Goal: Navigation & Orientation: Find specific page/section

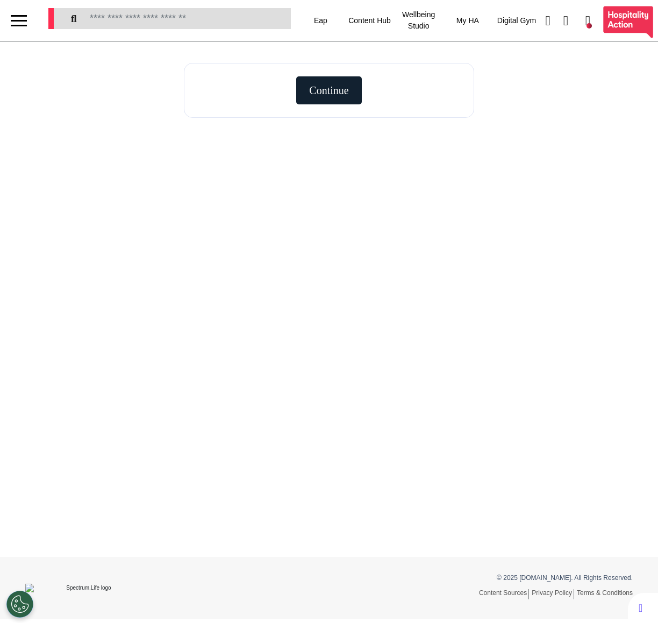
click at [19, 22] on div at bounding box center [19, 21] width 16 height 18
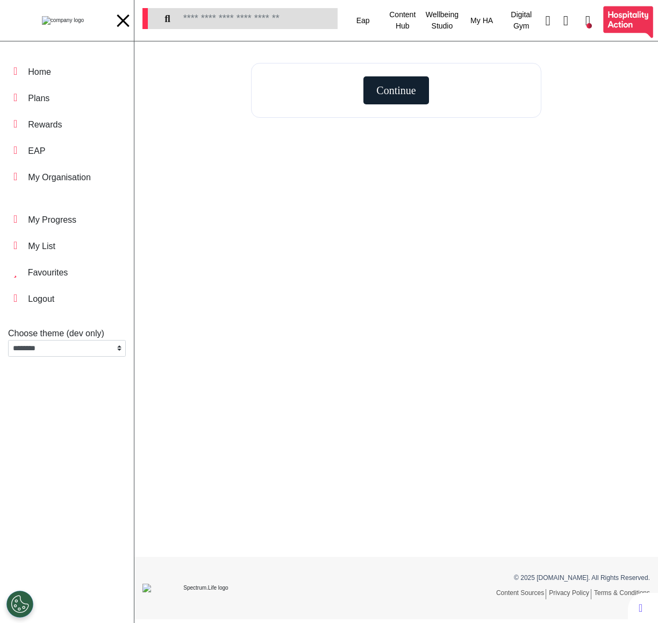
click at [42, 18] on img at bounding box center [63, 20] width 42 height 9
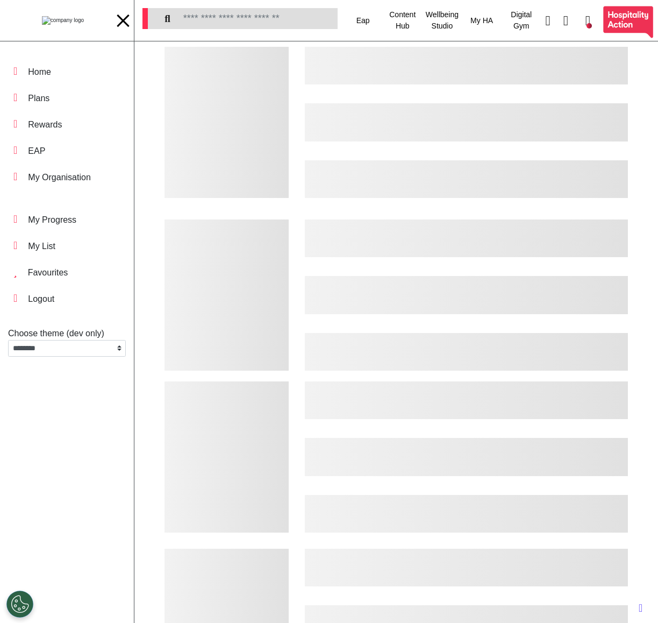
click at [122, 20] on div at bounding box center [123, 20] width 12 height 12
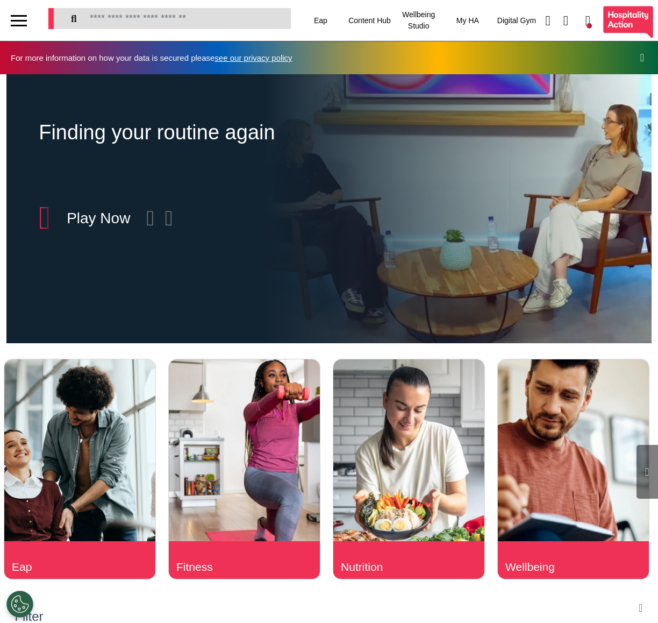
click at [25, 19] on div at bounding box center [19, 21] width 16 height 18
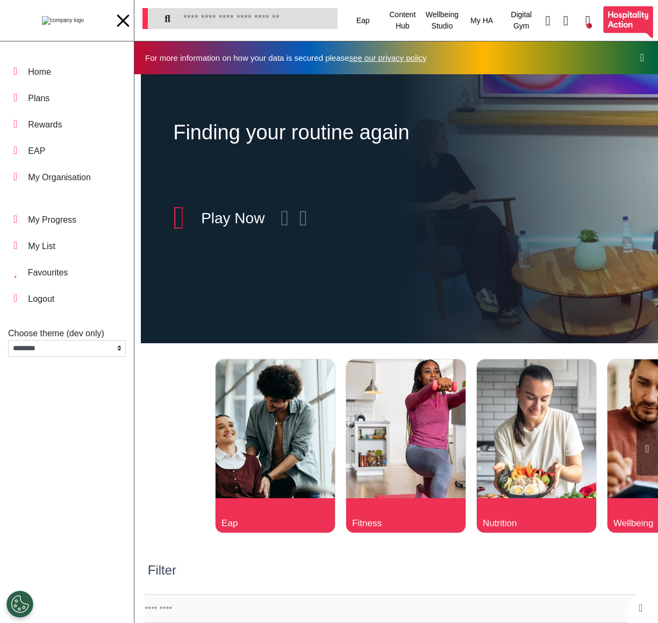
scroll to position [0, 327]
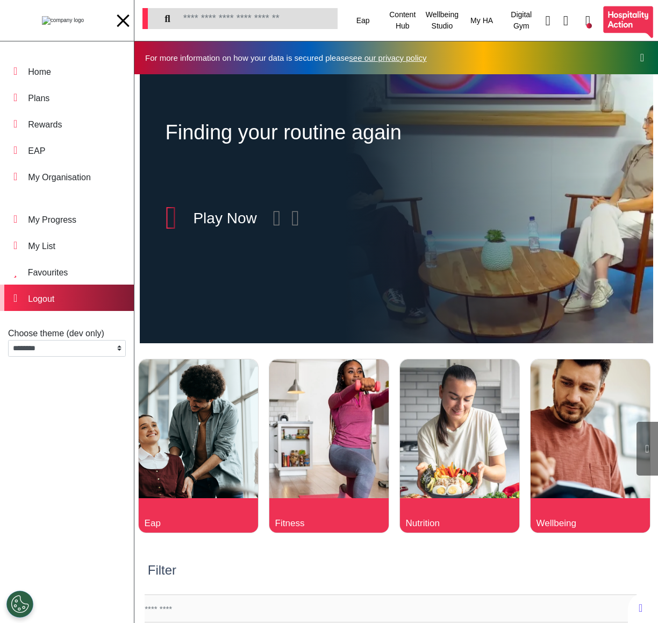
click at [52, 297] on div "Logout" at bounding box center [41, 299] width 26 height 13
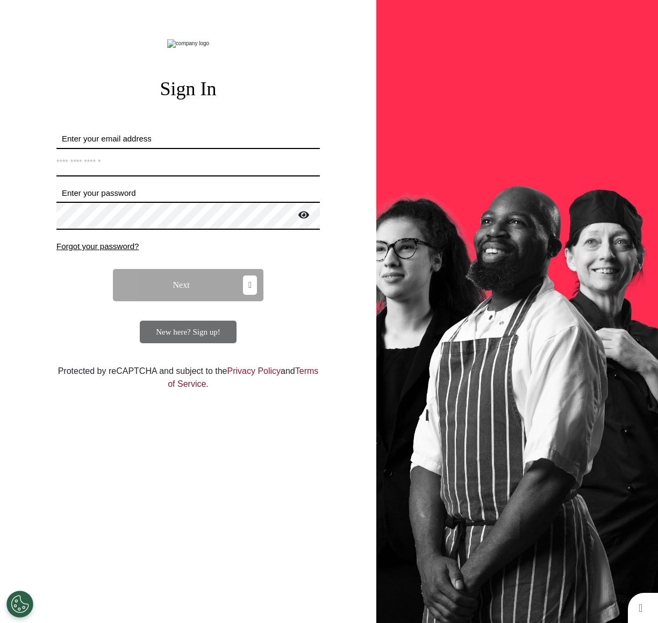
click at [128, 176] on input "Enter your email address" at bounding box center [188, 162] width 264 height 29
click at [215, 176] on input "Enter your email address" at bounding box center [188, 162] width 264 height 29
type input "**********"
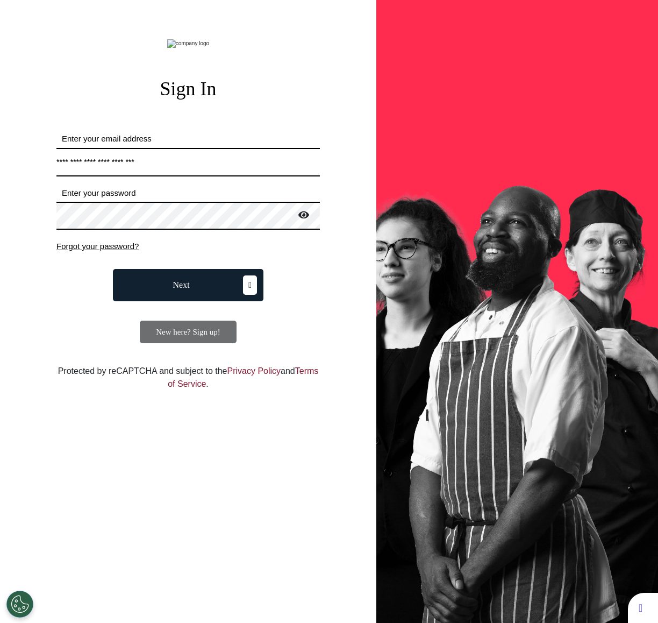
click at [178, 289] on span "Next" at bounding box center [181, 285] width 17 height 9
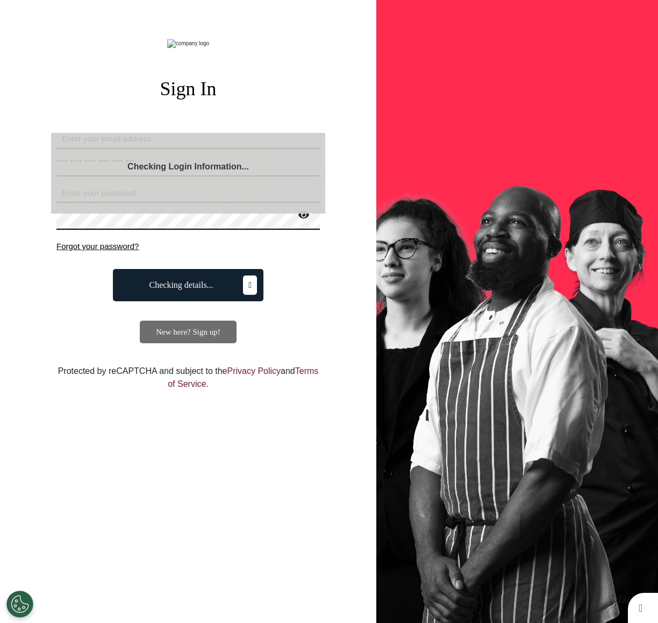
select select "**"
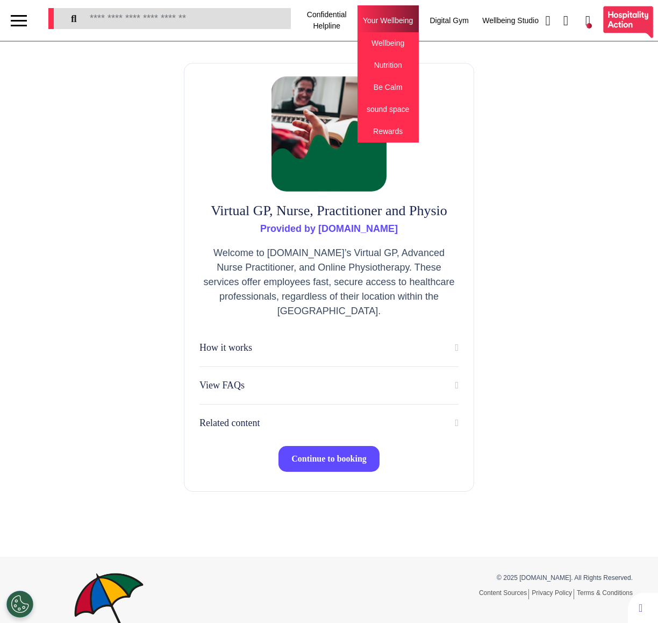
click at [373, 24] on div "Your Wellbeing Wellbeing Nutrition Be Calm sound space Rewards" at bounding box center [388, 20] width 61 height 30
click at [373, 42] on div "Wellbeing" at bounding box center [388, 43] width 61 height 22
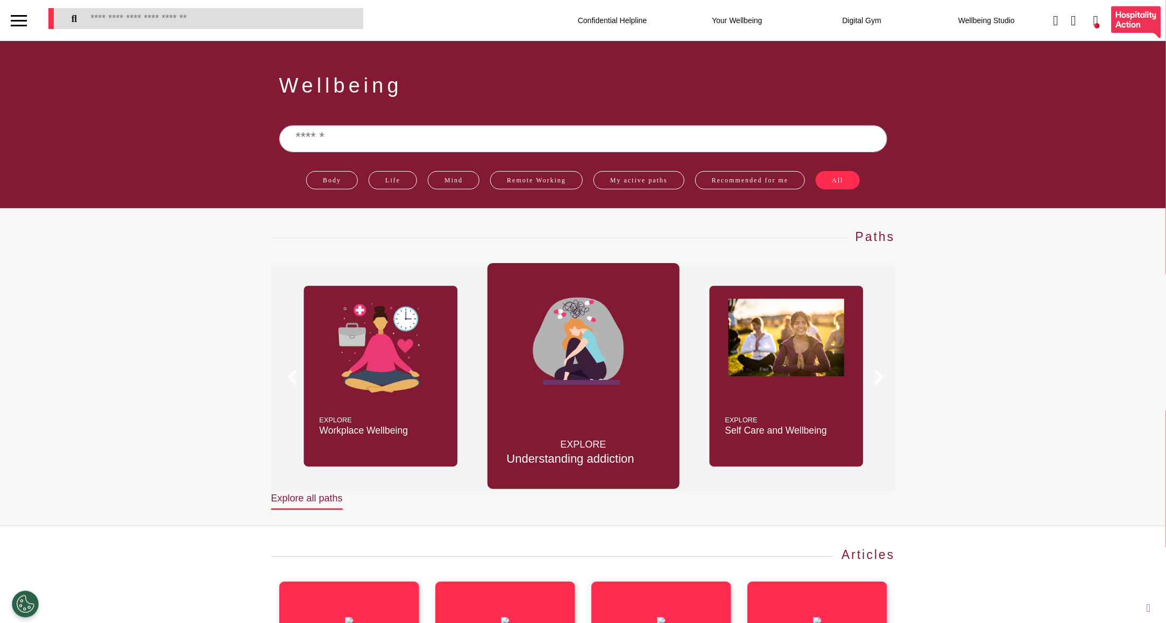
click at [13, 28] on div at bounding box center [19, 21] width 16 height 18
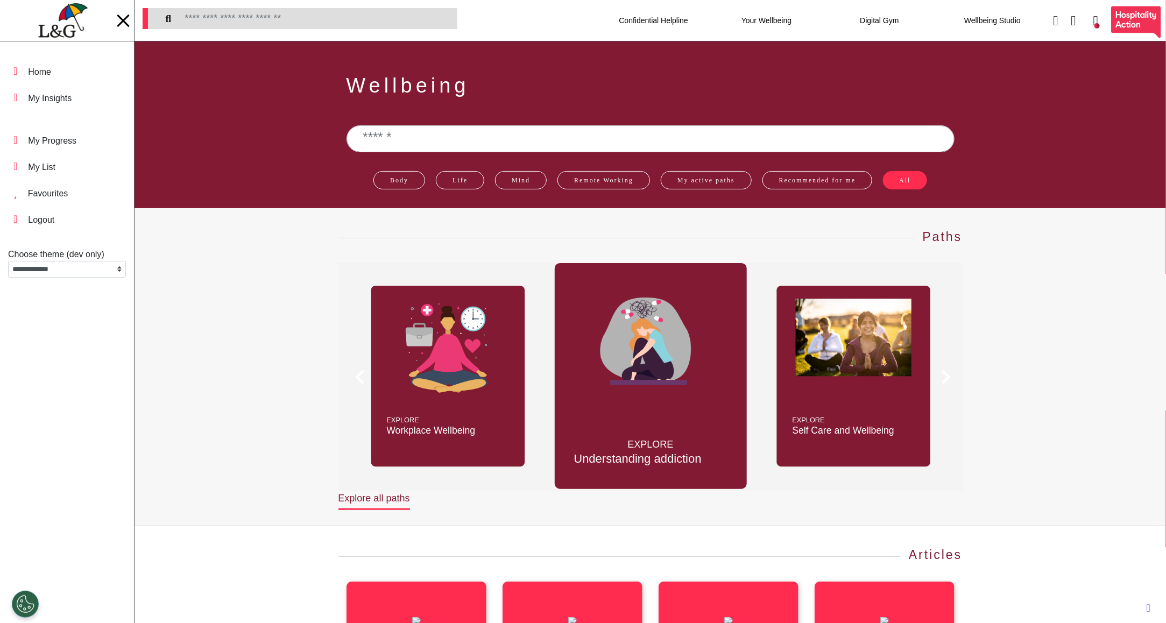
click at [47, 28] on img at bounding box center [62, 20] width 49 height 35
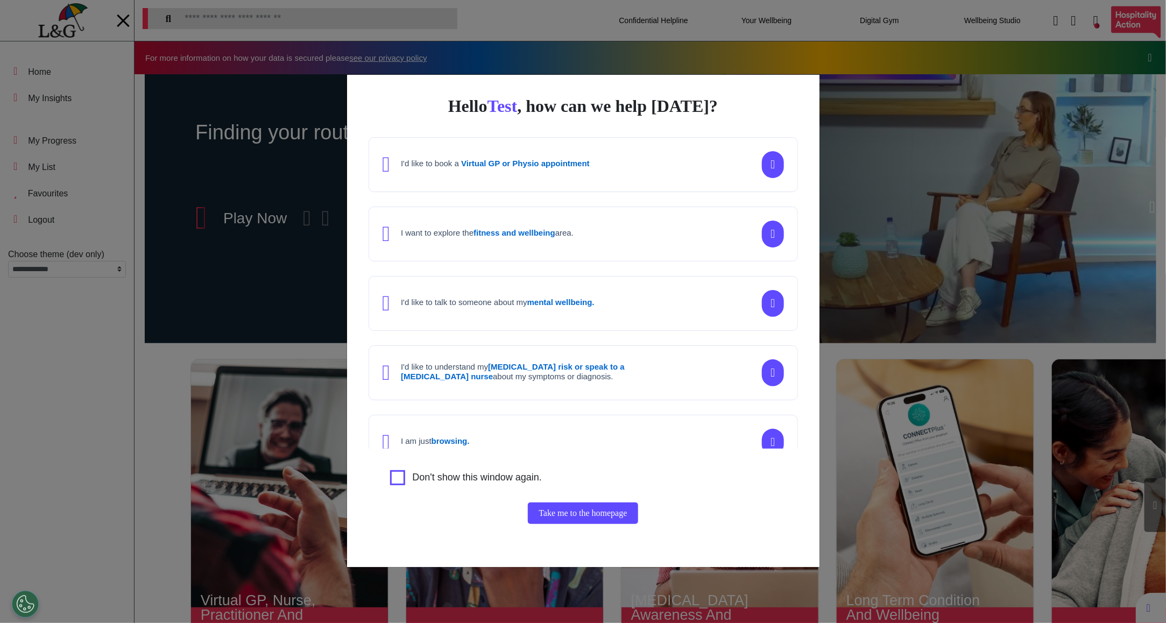
scroll to position [0, 537]
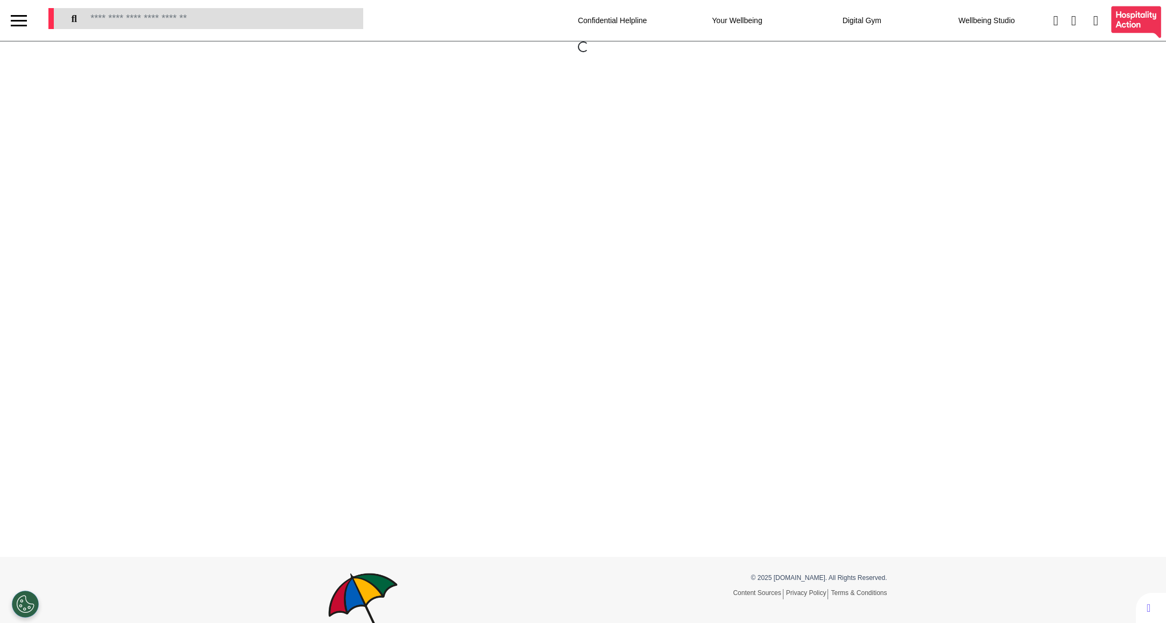
select select "**"
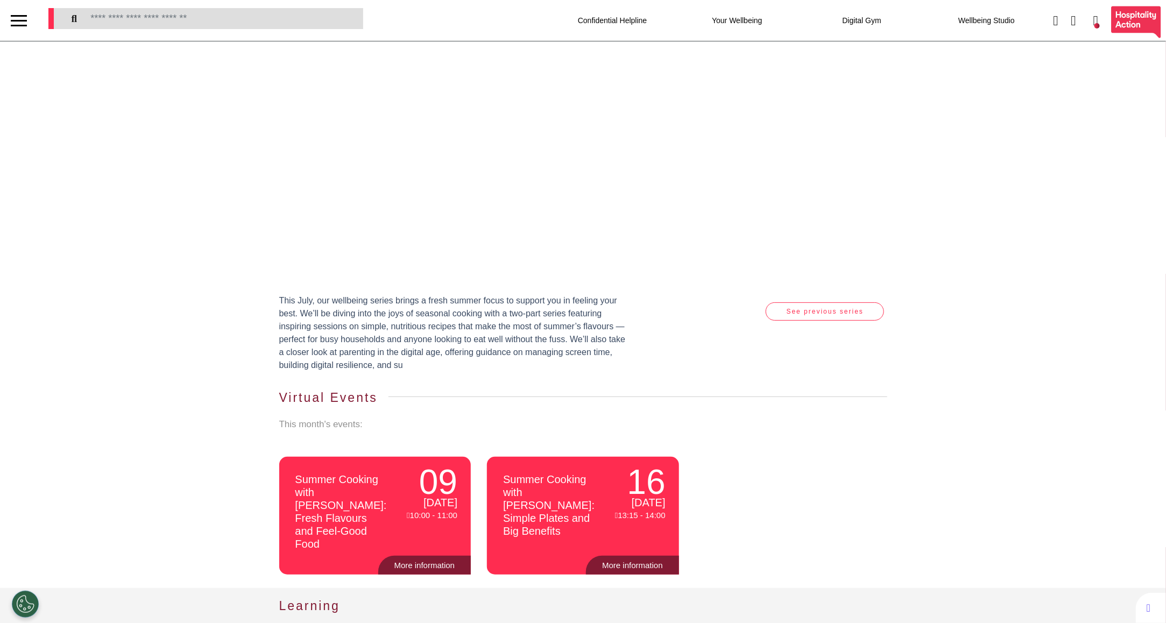
click at [19, 16] on div at bounding box center [19, 16] width 16 height 2
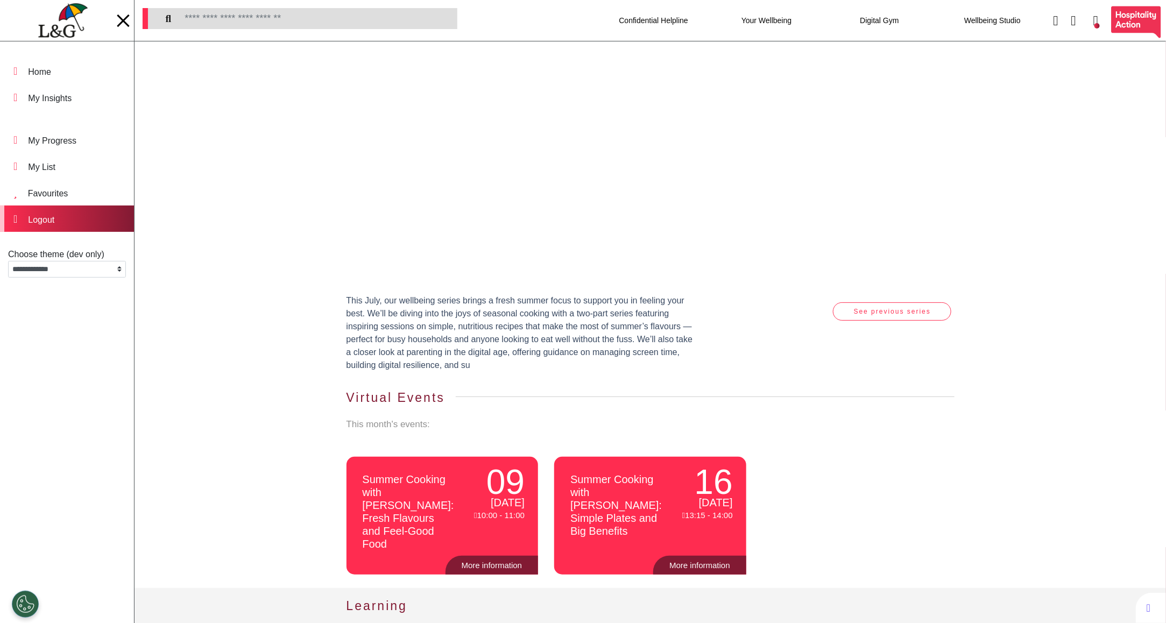
click at [40, 219] on div "Logout" at bounding box center [41, 220] width 26 height 13
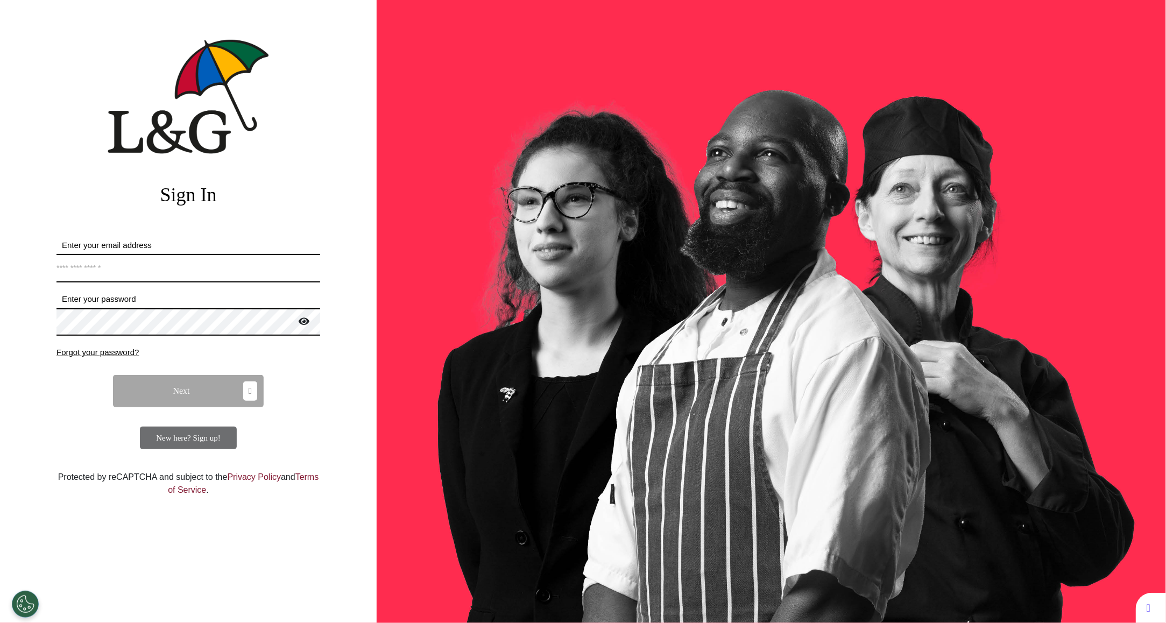
click at [195, 270] on input "Enter your email address" at bounding box center [188, 268] width 264 height 29
type input "**********"
click at [216, 386] on button "Next" at bounding box center [188, 391] width 151 height 32
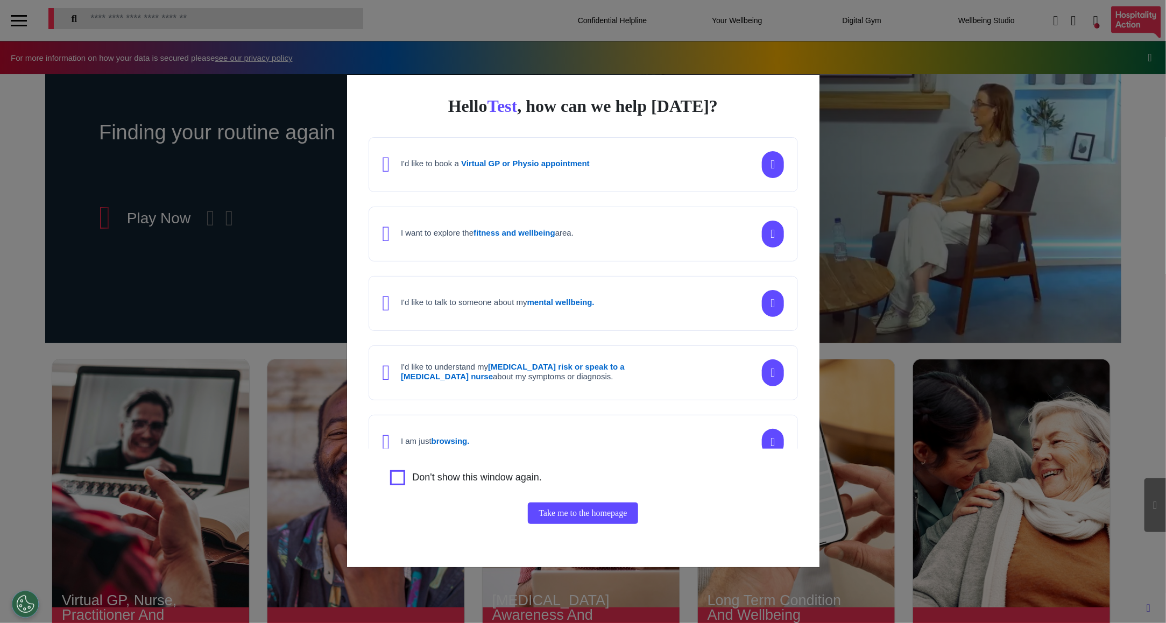
scroll to position [0, 537]
click at [887, 144] on div "Hello Test , how can we help today? I'd like to book a Virtual GP or Physio app…" at bounding box center [583, 311] width 1166 height 623
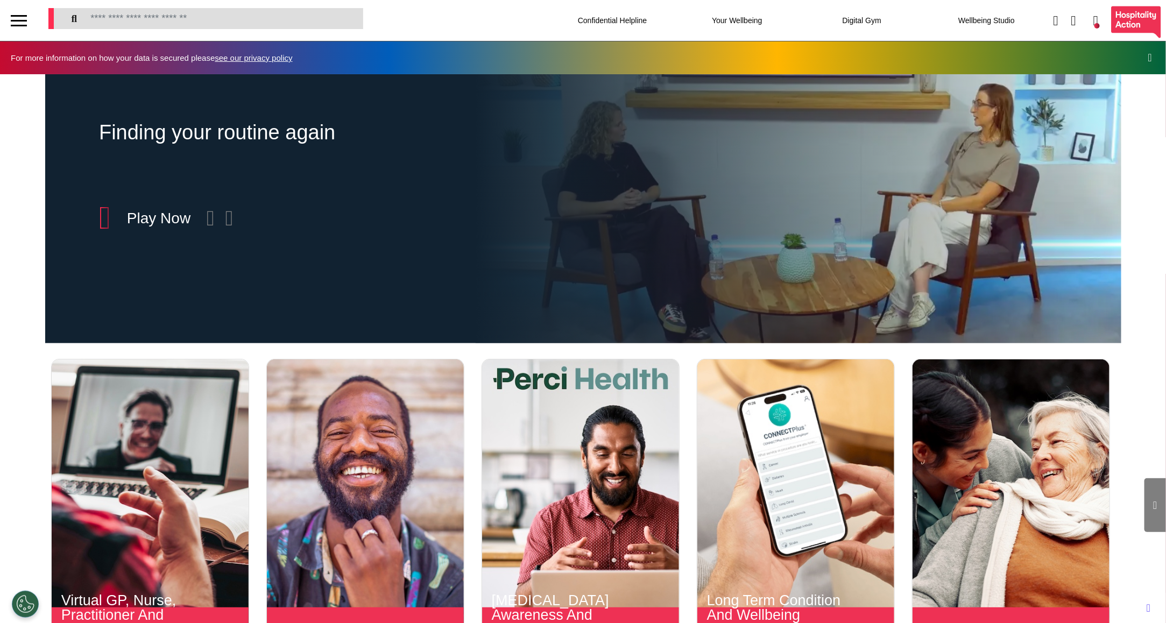
click at [20, 24] on div at bounding box center [19, 21] width 16 height 18
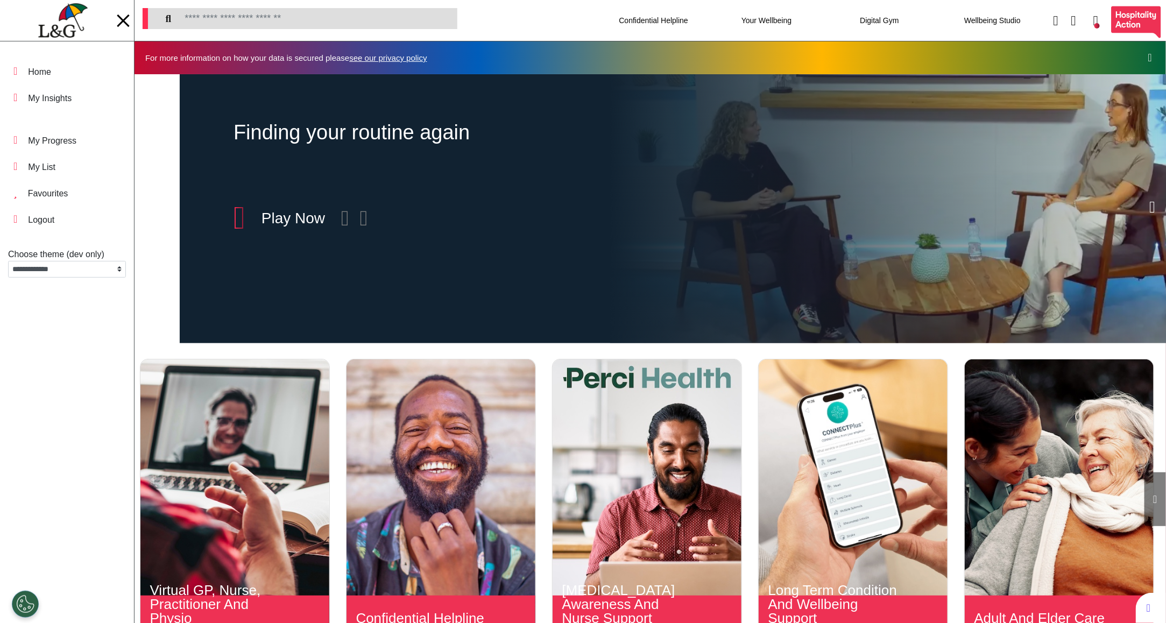
scroll to position [0, 515]
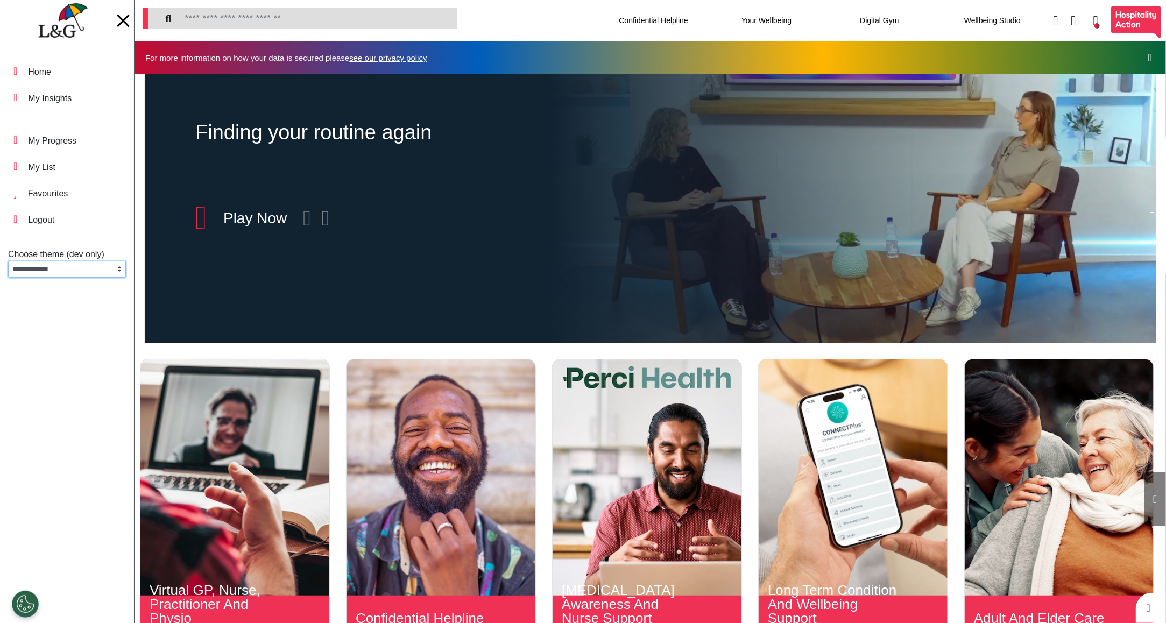
click at [68, 271] on select "**********" at bounding box center [67, 269] width 118 height 17
select select "*"
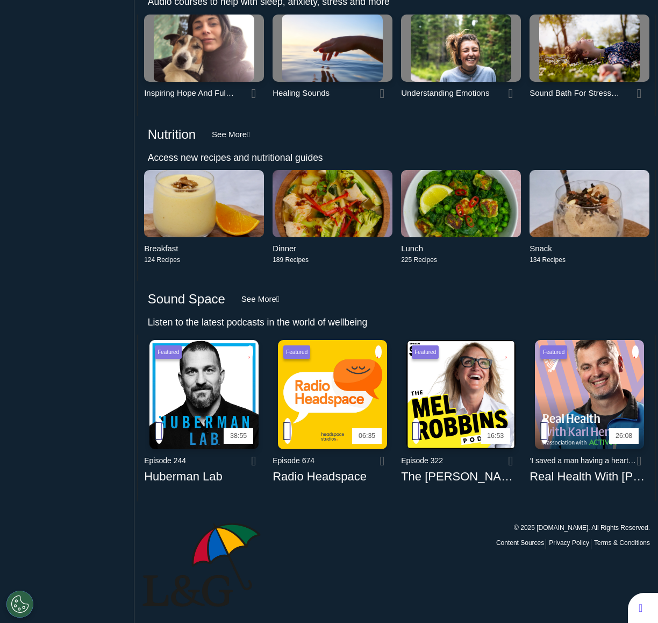
scroll to position [1564, 0]
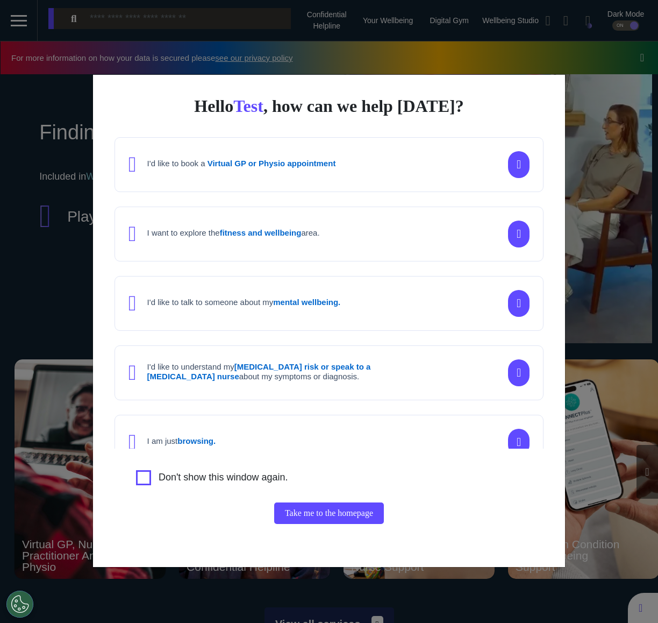
scroll to position [0, 412]
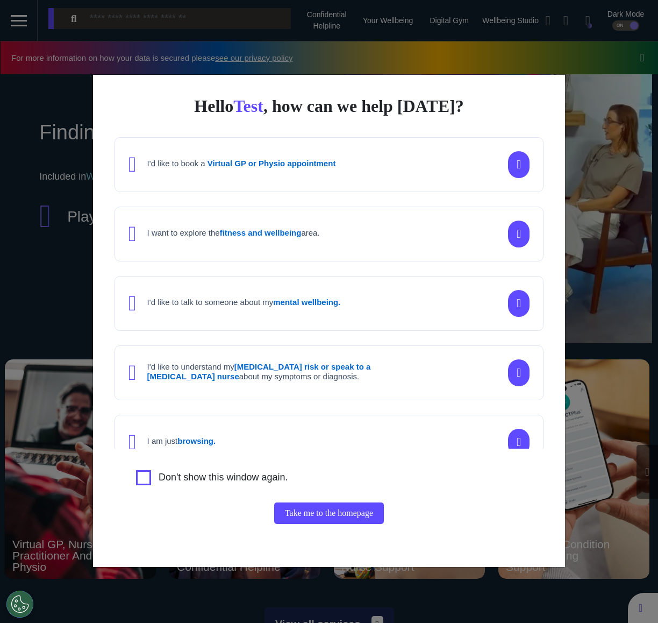
click at [604, 253] on div "Hello Test , how can we help [DATE]? I'd like to book a Virtual GP or Physio ap…" at bounding box center [329, 311] width 658 height 623
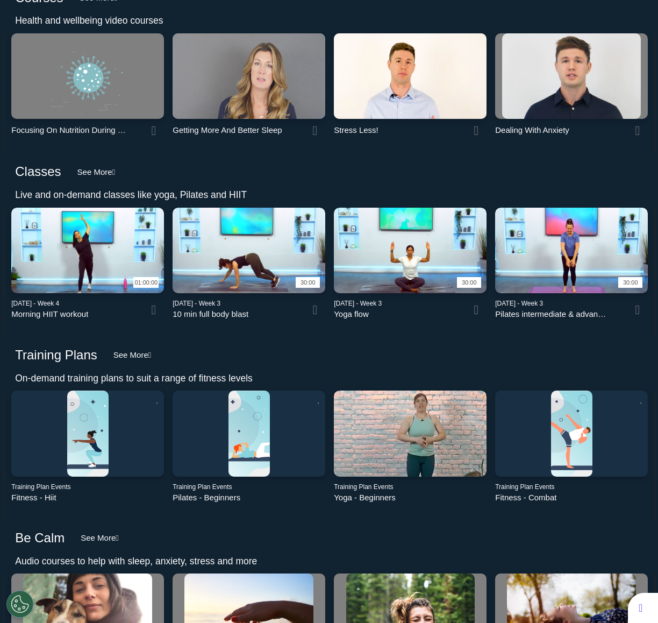
scroll to position [734, 0]
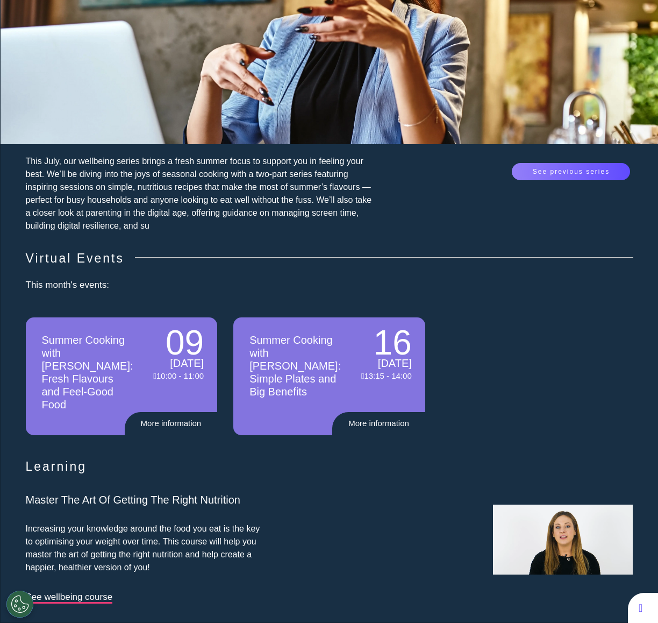
scroll to position [242, 0]
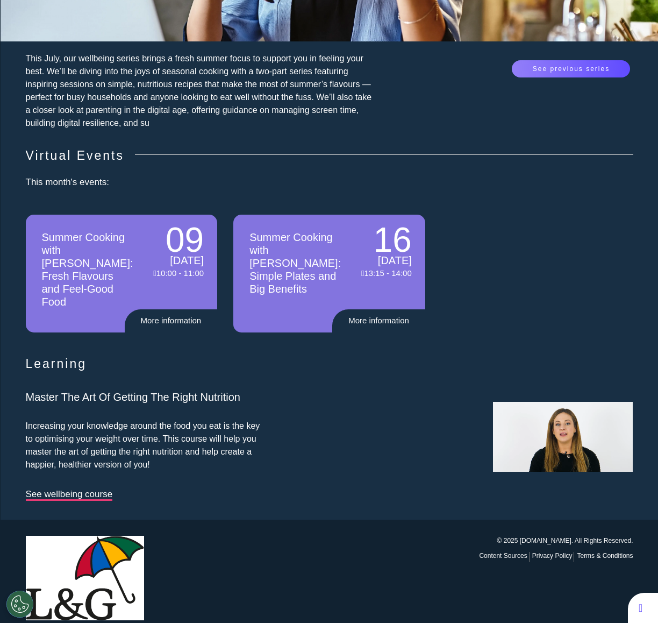
click at [473, 346] on div "Learning Master The Art Of Getting The Right Nutrition Increasing your knowledg…" at bounding box center [330, 433] width 658 height 174
